Goal: Task Accomplishment & Management: Use online tool/utility

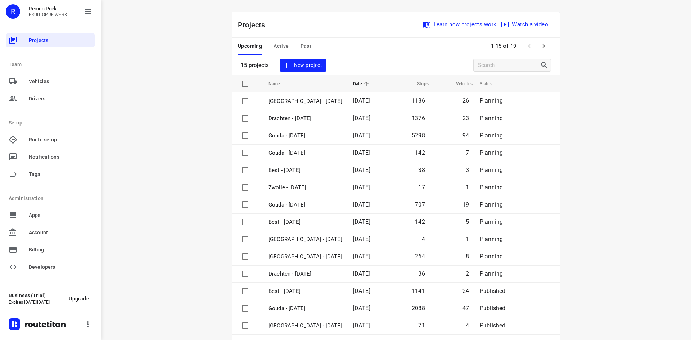
click at [142, 61] on div "i © 2025 Routetitan , © Stadia Maps , © OpenMapTiles © OpenStreetMap contributo…" at bounding box center [396, 170] width 591 height 340
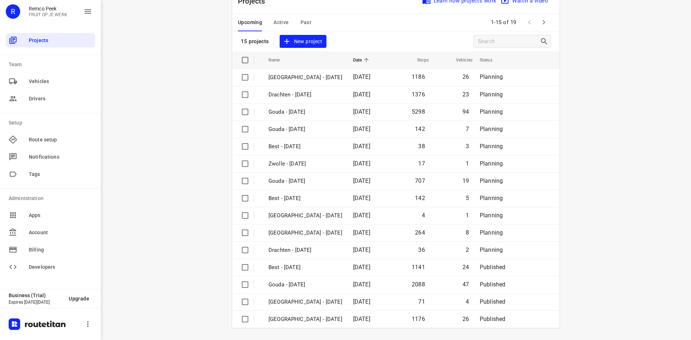
click at [202, 104] on div "i © 2025 Routetitan , © Stadia Maps , © OpenMapTiles © OpenStreetMap contributo…" at bounding box center [396, 170] width 591 height 340
click at [198, 51] on div "i © 2025 Routetitan , © Stadia Maps , © OpenMapTiles © OpenStreetMap contributo…" at bounding box center [396, 170] width 591 height 340
click at [195, 62] on div "i © 2025 Routetitan , © Stadia Maps , © OpenMapTiles © OpenStreetMap contributo…" at bounding box center [396, 170] width 591 height 340
click at [280, 21] on span "Active" at bounding box center [281, 22] width 15 height 9
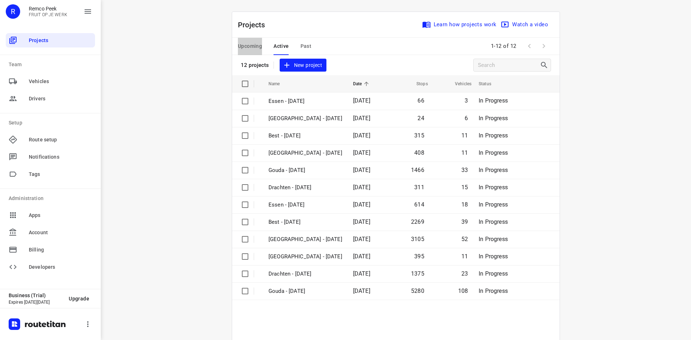
click at [242, 43] on span "Upcoming" at bounding box center [250, 46] width 24 height 9
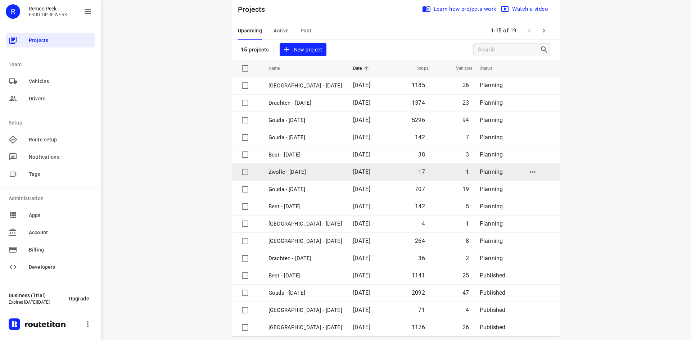
scroll to position [24, 0]
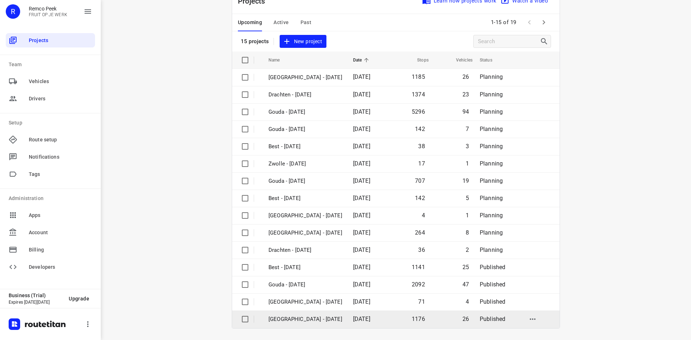
click at [295, 319] on p "[GEOGRAPHIC_DATA] - [DATE]" at bounding box center [306, 319] width 74 height 8
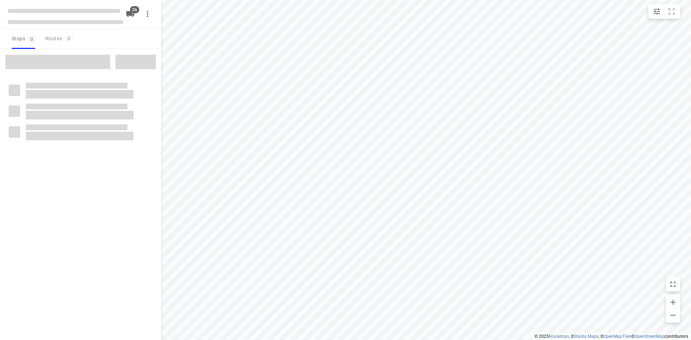
checkbox input "true"
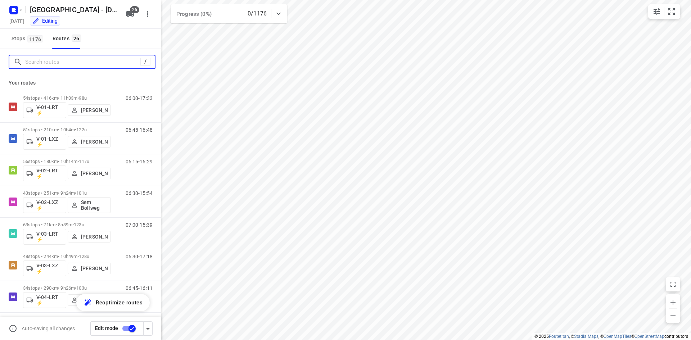
click at [57, 62] on input "Search routes" at bounding box center [82, 62] width 115 height 11
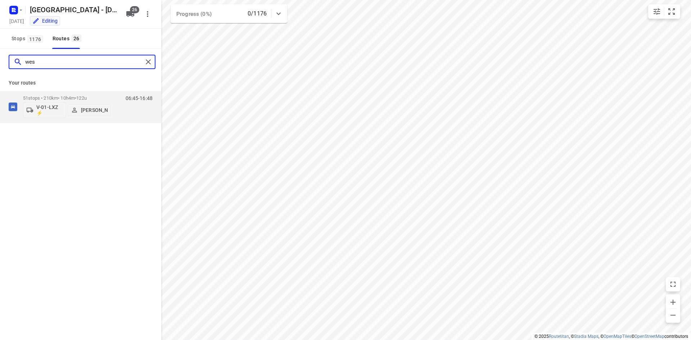
type input "wes"
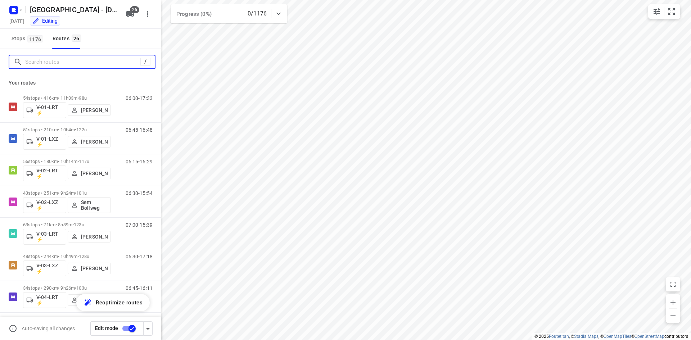
click at [121, 64] on input "Search routes" at bounding box center [82, 62] width 115 height 11
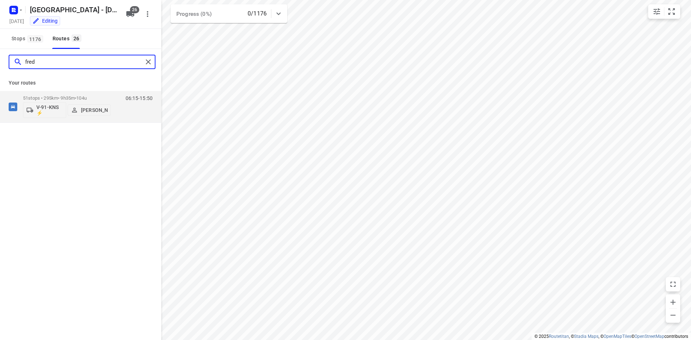
type input "fred"
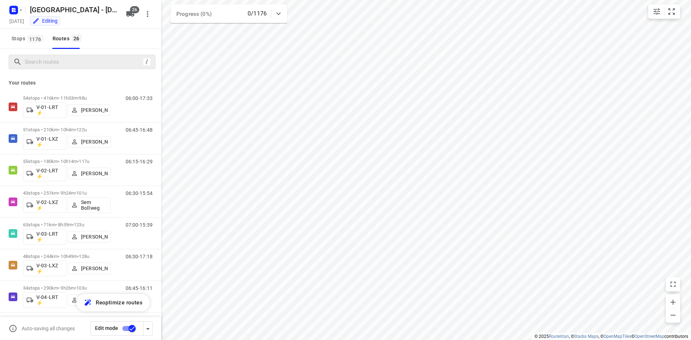
click at [134, 45] on div "Stops 1176 Routes 26" at bounding box center [80, 39] width 161 height 20
